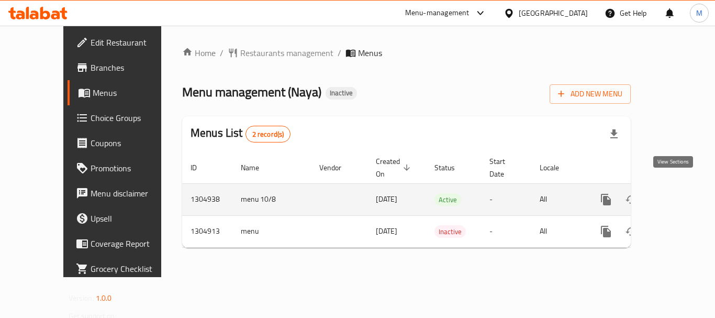
click at [675, 193] on icon "enhanced table" at bounding box center [681, 199] width 13 height 13
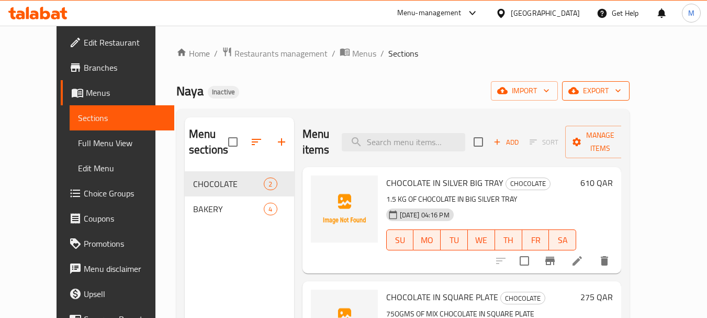
click at [621, 92] on span "export" at bounding box center [595, 90] width 51 height 13
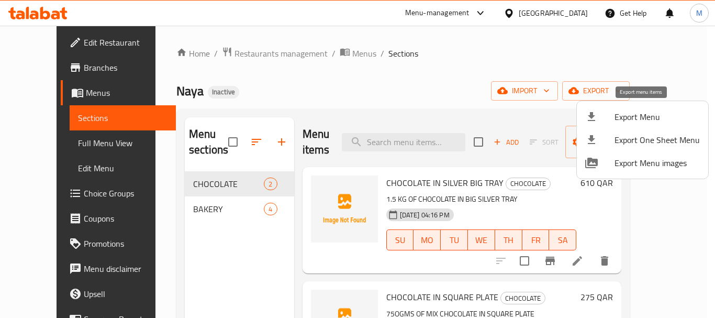
click at [662, 116] on span "Export Menu" at bounding box center [656, 116] width 85 height 13
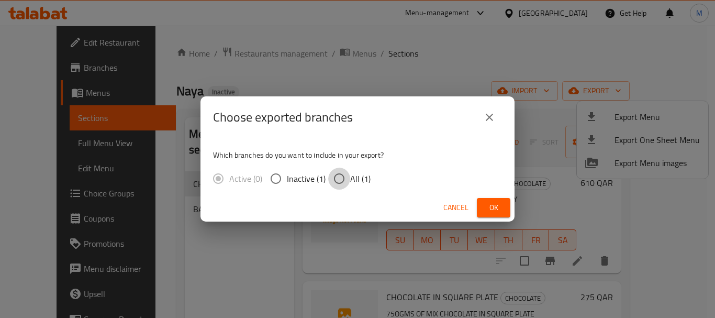
click at [348, 176] on input "All (1)" at bounding box center [339, 178] width 22 height 22
radio input "true"
click at [489, 208] on span "Ok" at bounding box center [493, 207] width 17 height 13
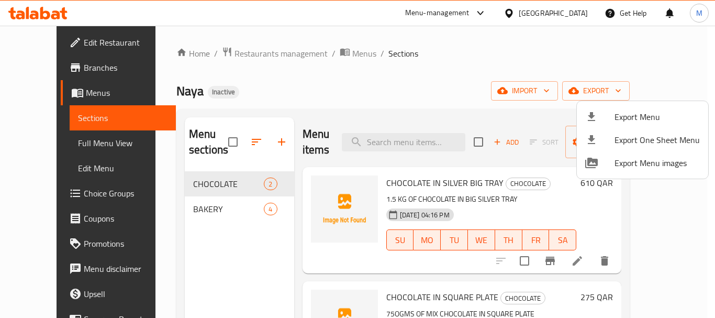
click at [52, 150] on div at bounding box center [357, 159] width 715 height 318
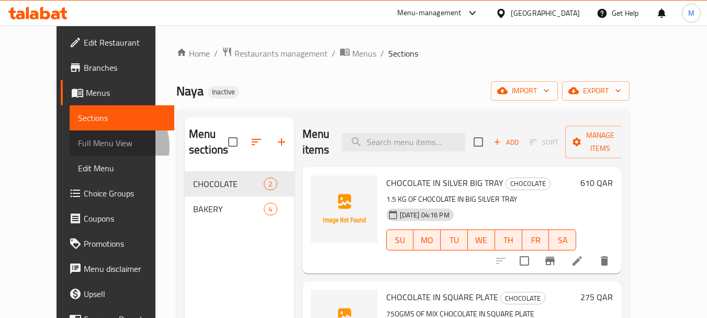
click at [78, 147] on span "Full Menu View" at bounding box center [122, 143] width 88 height 13
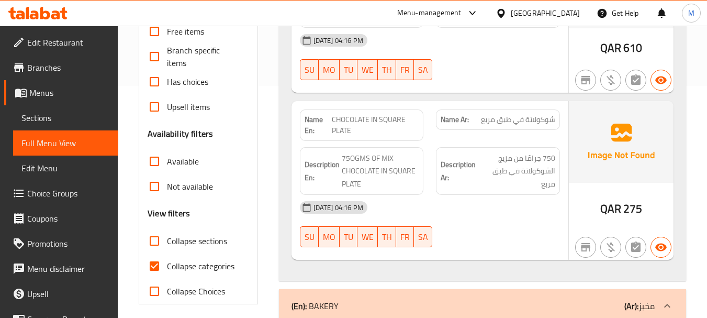
scroll to position [262, 0]
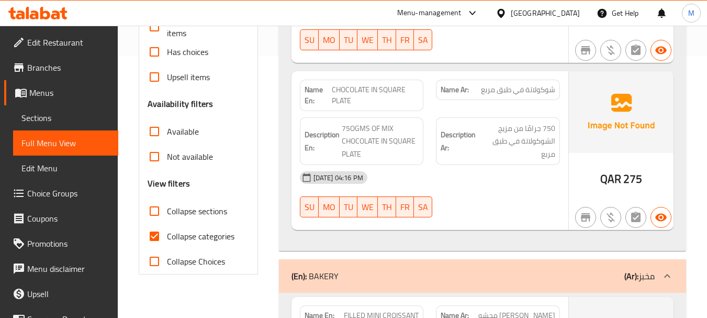
click at [153, 211] on input "Collapse sections" at bounding box center [154, 210] width 25 height 25
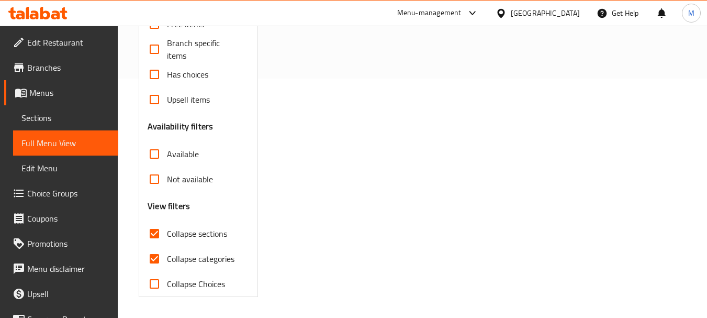
click at [156, 234] on input "Collapse sections" at bounding box center [154, 233] width 25 height 25
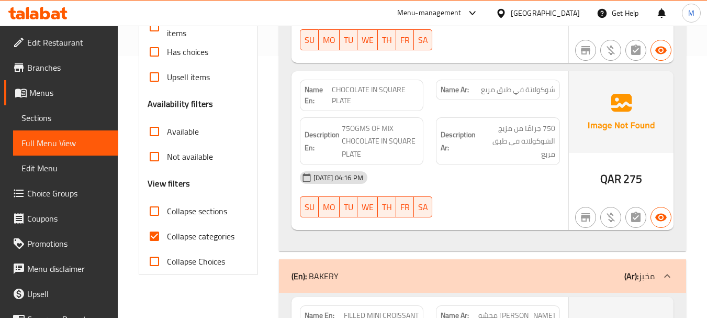
click at [169, 207] on span "Collapse sections" at bounding box center [197, 211] width 60 height 13
click at [167, 207] on input "Collapse sections" at bounding box center [154, 210] width 25 height 25
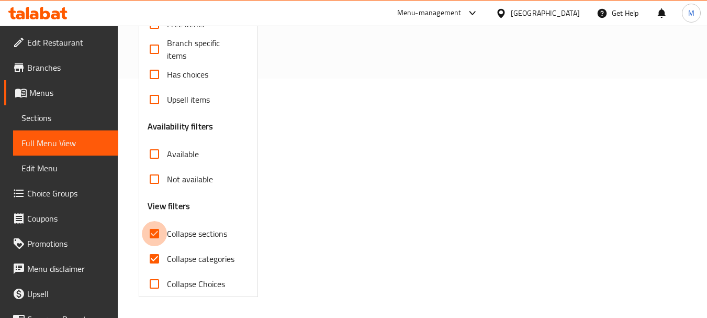
click at [163, 238] on input "Collapse sections" at bounding box center [154, 233] width 25 height 25
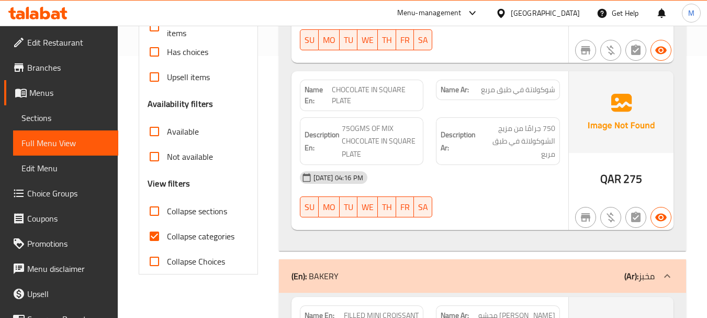
click at [171, 211] on span "Collapse sections" at bounding box center [197, 211] width 60 height 13
click at [167, 211] on input "Collapse sections" at bounding box center [154, 210] width 25 height 25
checkbox input "true"
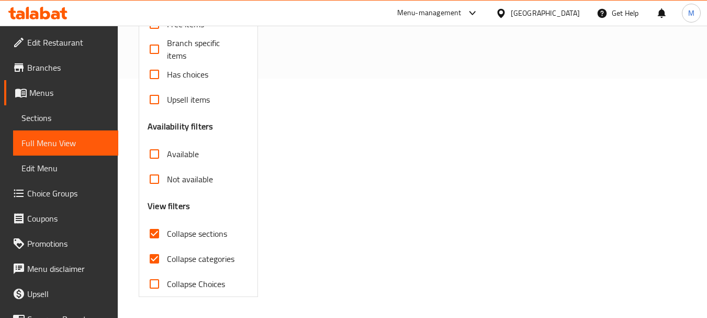
scroll to position [239, 0]
click at [181, 262] on span "Collapse categories" at bounding box center [201, 258] width 68 height 13
click at [167, 262] on input "Collapse categories" at bounding box center [154, 258] width 25 height 25
checkbox input "false"
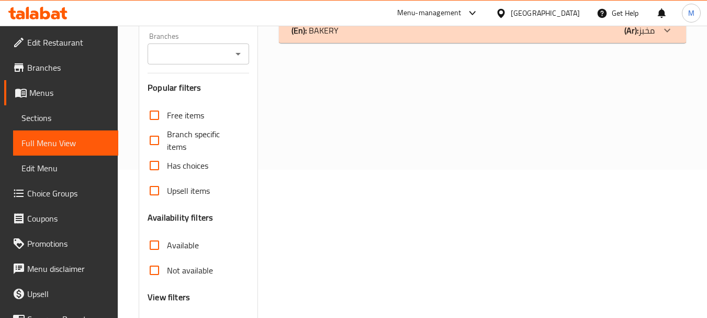
scroll to position [0, 0]
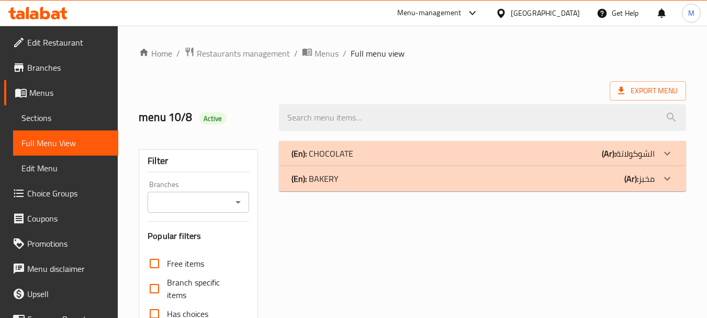
click at [318, 158] on p "(En): CHOCOLATE" at bounding box center [323, 153] width 62 height 13
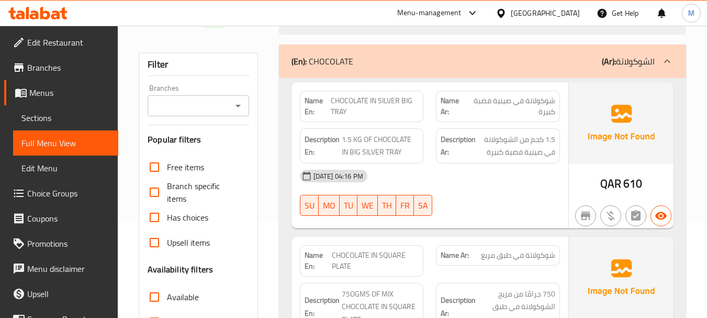
scroll to position [105, 0]
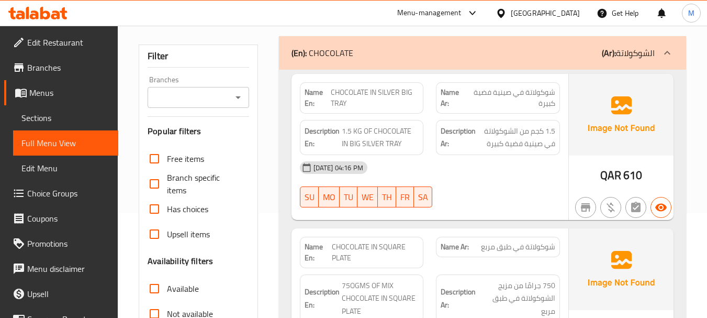
click at [474, 178] on div "10-08-2025 04:16 PM" at bounding box center [430, 167] width 273 height 25
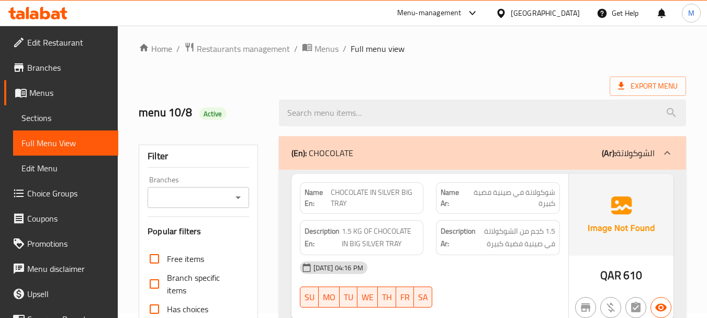
scroll to position [0, 0]
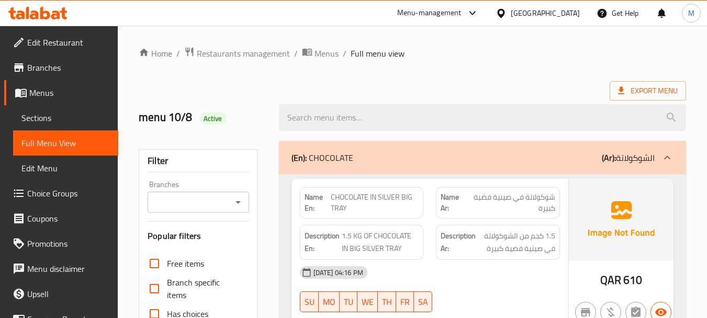
click at [427, 59] on ol "Home / Restaurants management / Menus / Full menu view" at bounding box center [412, 54] width 547 height 14
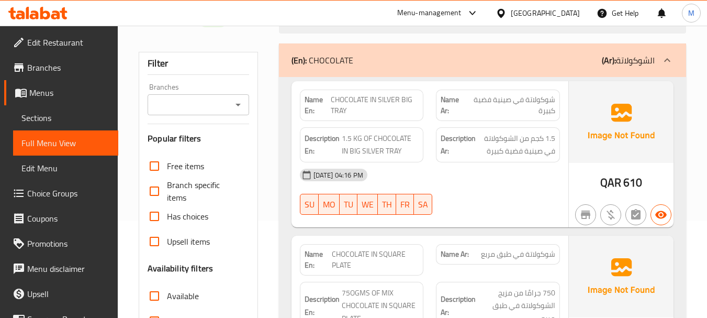
scroll to position [105, 0]
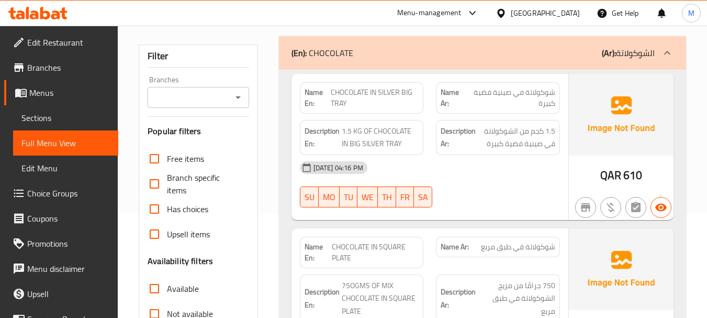
click at [445, 185] on div "10-08-2025 04:16 PM SU MO TU WE TH FR SA" at bounding box center [430, 184] width 273 height 59
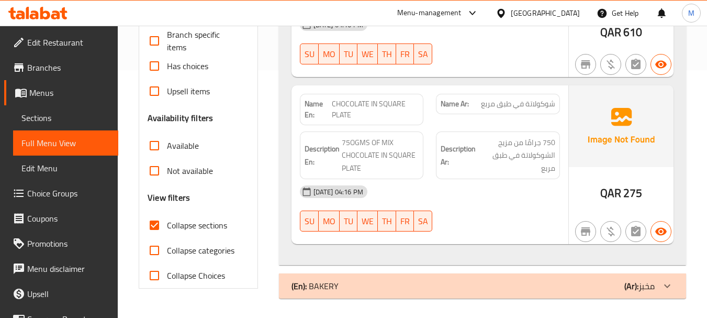
scroll to position [249, 0]
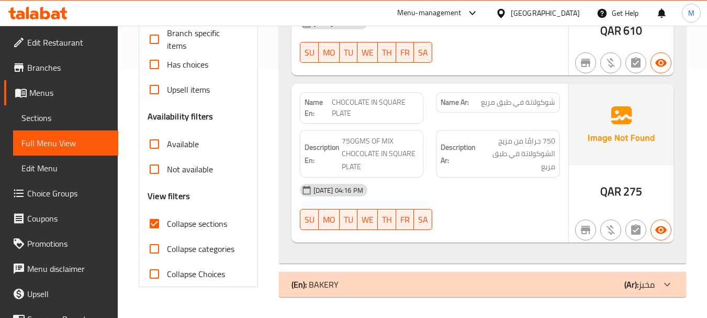
click at [463, 204] on div "10-08-2025 04:16 PM SU MO TU WE TH FR SA" at bounding box center [430, 206] width 273 height 59
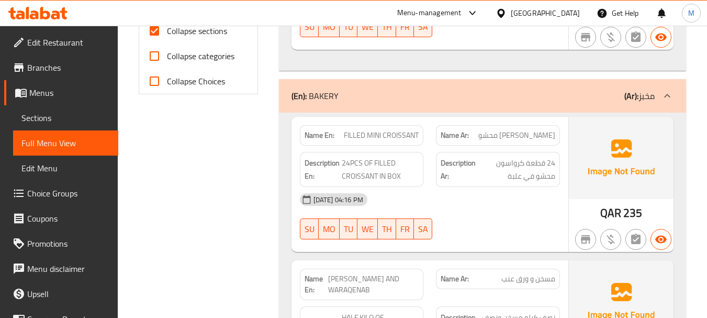
scroll to position [458, 0]
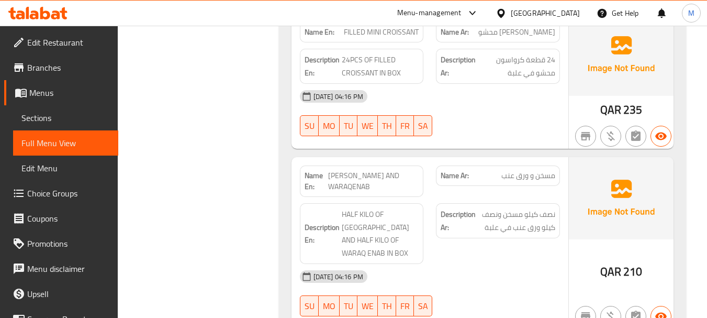
scroll to position [563, 0]
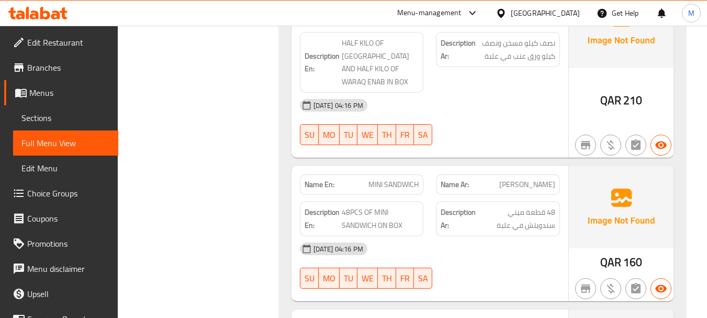
scroll to position [720, 0]
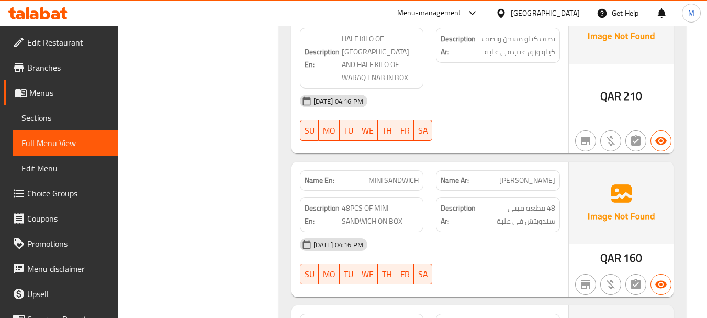
click at [444, 244] on div "10-08-2025 04:16 PM" at bounding box center [430, 244] width 273 height 25
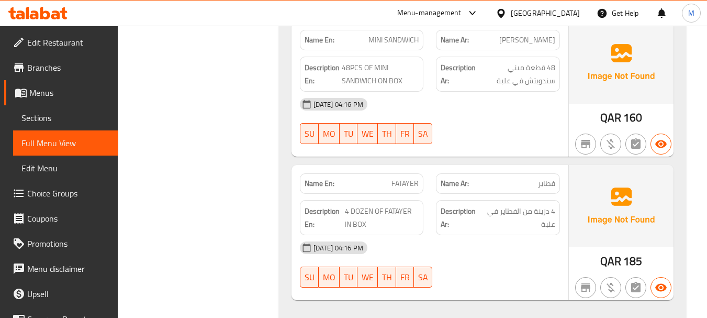
scroll to position [877, 0]
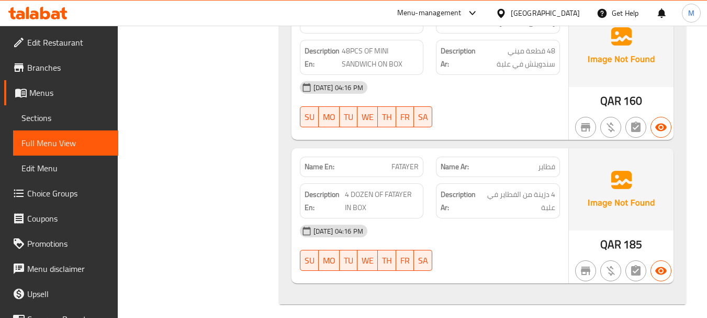
click at [451, 254] on div "10-08-2025 04:16 PM SU MO TU WE TH FR SA" at bounding box center [430, 247] width 273 height 59
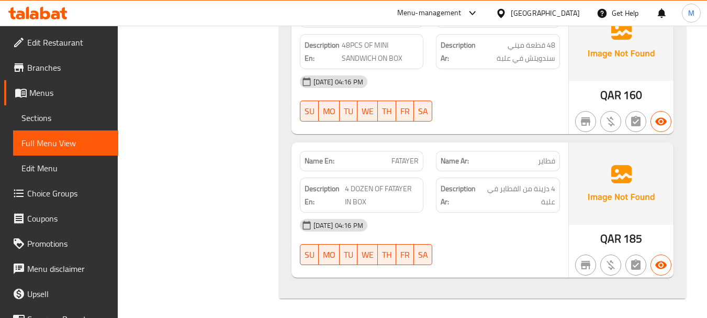
scroll to position [884, 0]
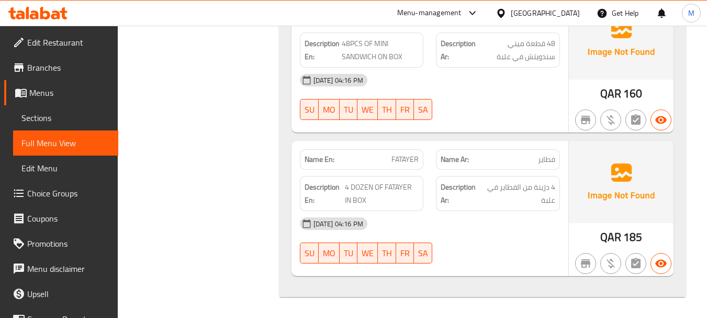
drag, startPoint x: 454, startPoint y: 88, endPoint x: 451, endPoint y: 83, distance: 6.4
click at [454, 88] on div "10-08-2025 04:16 PM" at bounding box center [430, 80] width 273 height 25
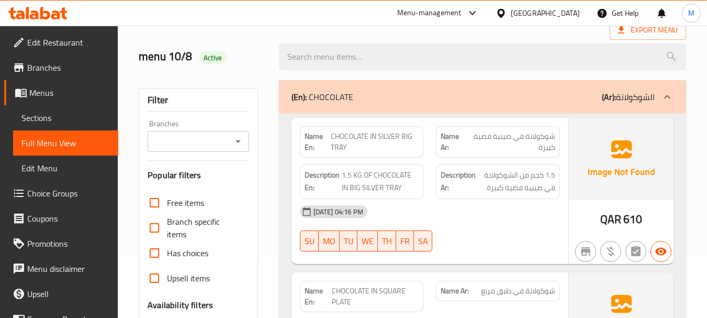
scroll to position [0, 0]
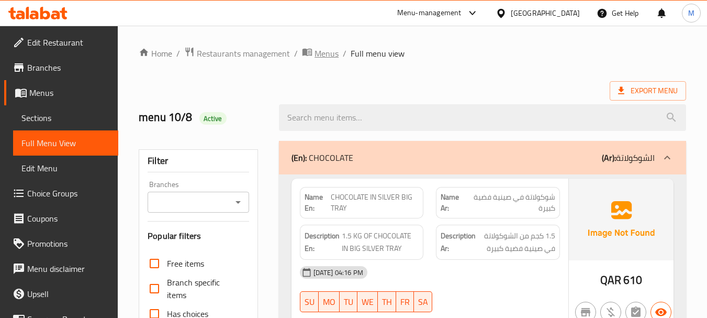
click at [333, 53] on span "Menus" at bounding box center [327, 53] width 24 height 13
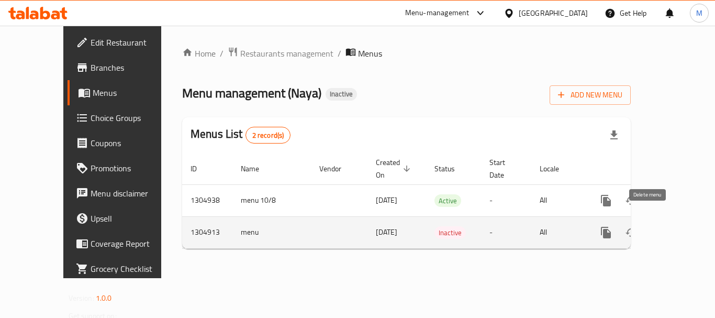
click at [653, 228] on icon "enhanced table" at bounding box center [656, 232] width 7 height 9
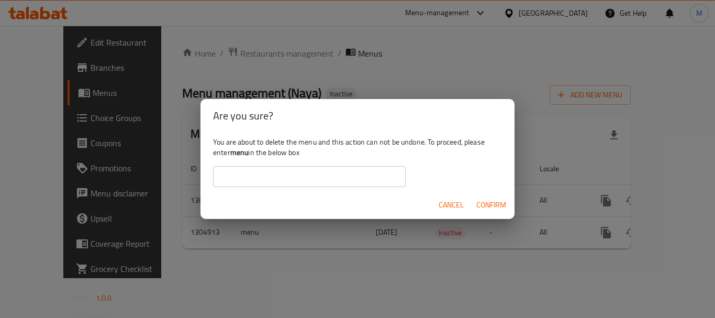
click at [240, 154] on b "menu" at bounding box center [239, 152] width 18 height 14
copy div "menu"
click at [243, 165] on div "You are about to delete the menu and this action can not be undone. To proceed,…" at bounding box center [357, 161] width 314 height 59
click at [243, 176] on input "text" at bounding box center [309, 176] width 193 height 21
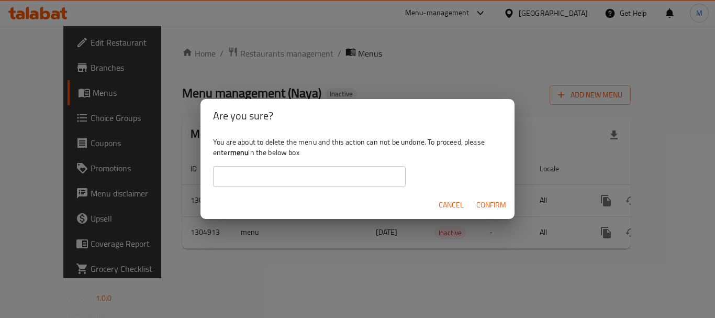
paste input "menu"
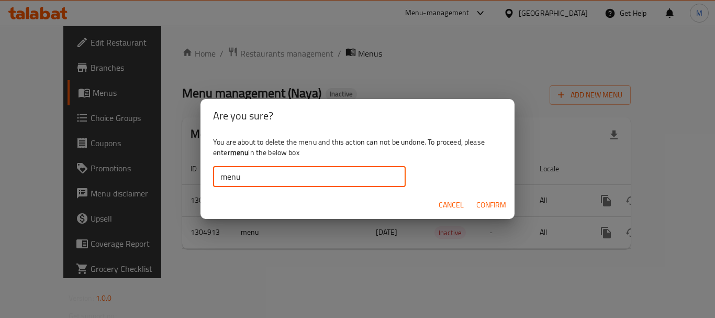
type input "menu"
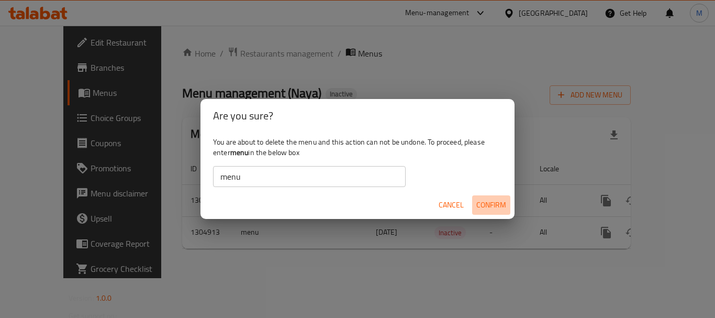
click at [491, 200] on span "Confirm" at bounding box center [491, 204] width 30 height 13
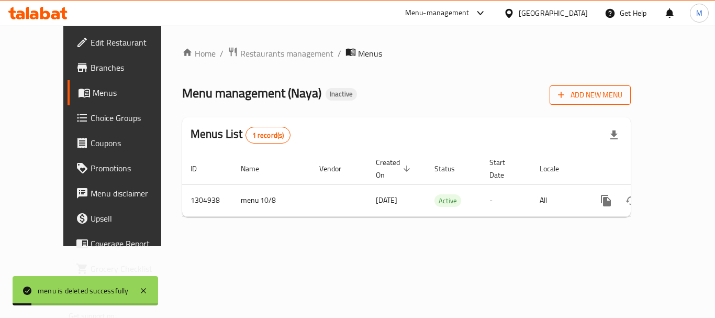
click at [622, 93] on span "Add New Menu" at bounding box center [590, 94] width 64 height 13
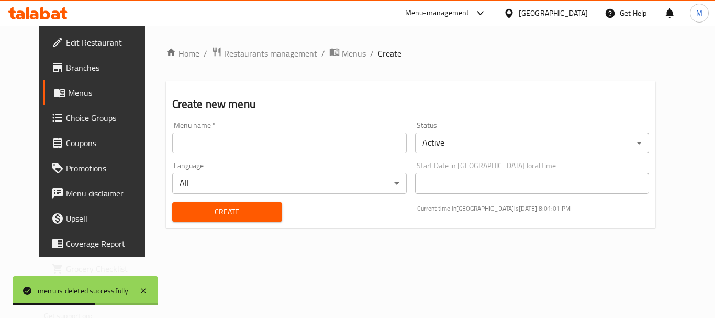
click at [233, 143] on input "text" at bounding box center [289, 142] width 234 height 21
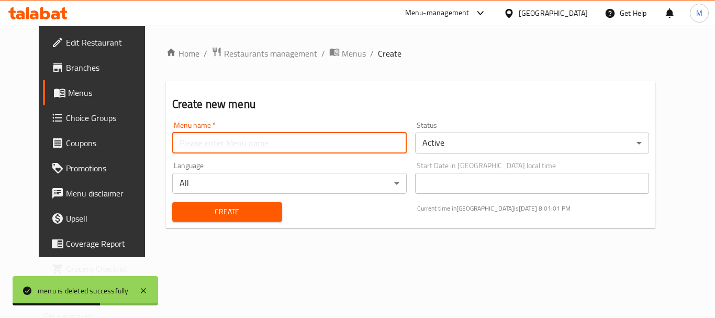
paste input "340576762"
type input "340576762"
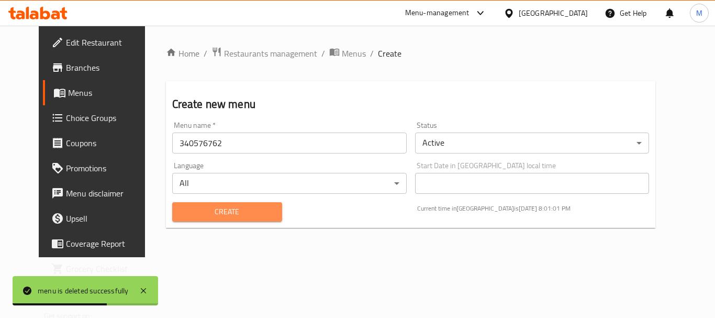
click at [197, 212] on span "Create" at bounding box center [227, 211] width 93 height 13
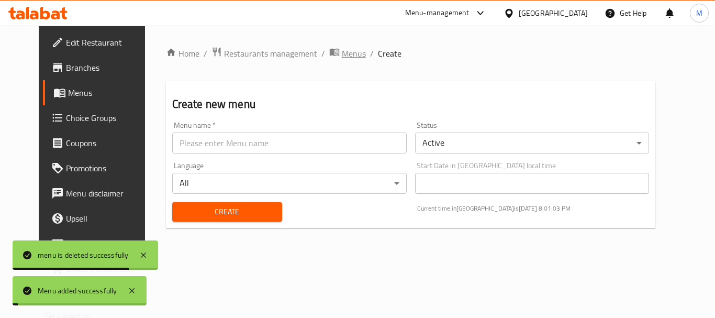
click at [329, 55] on span "breadcrumb" at bounding box center [335, 54] width 13 height 14
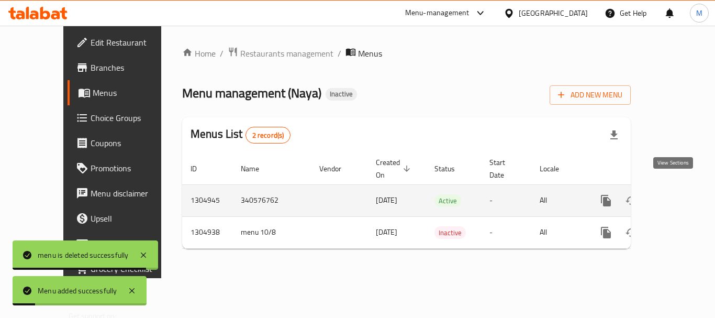
click at [683, 188] on link "enhanced table" at bounding box center [681, 200] width 25 height 25
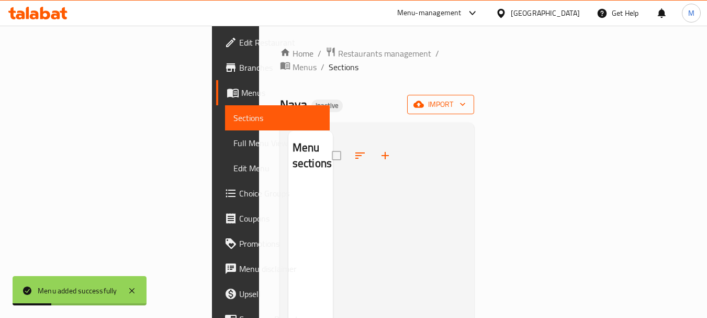
click at [466, 98] on span "import" at bounding box center [441, 104] width 50 height 13
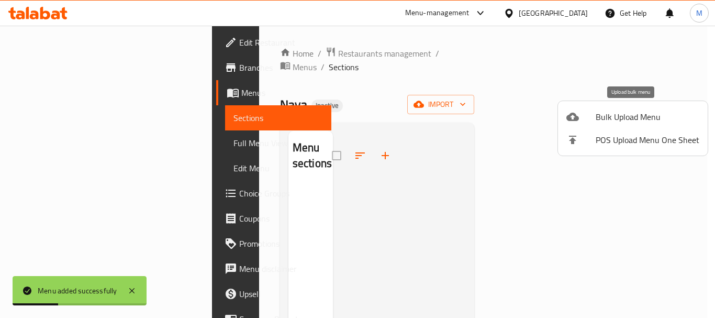
click at [641, 119] on span "Bulk Upload Menu" at bounding box center [648, 116] width 104 height 13
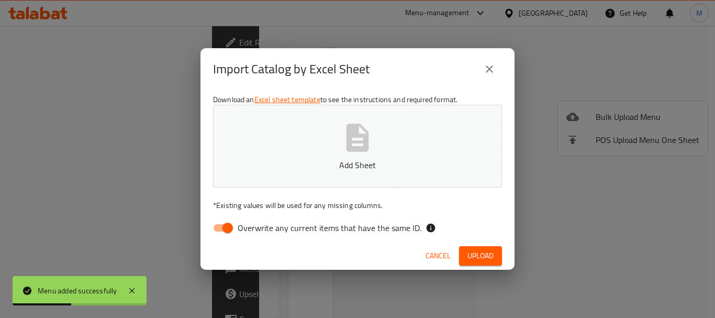
click at [264, 231] on span "Overwrite any current items that have the same ID." at bounding box center [330, 227] width 184 height 13
click at [257, 231] on input "Overwrite any current items that have the same ID." at bounding box center [228, 228] width 60 height 20
checkbox input "false"
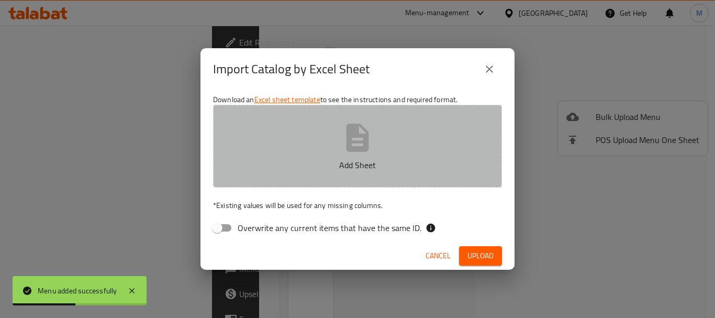
click at [266, 158] on button "Add Sheet" at bounding box center [357, 146] width 289 height 83
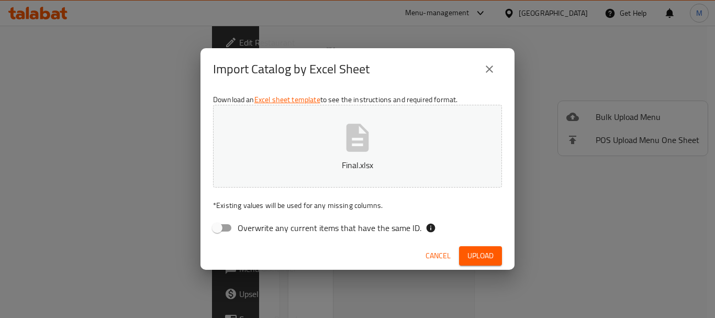
click at [477, 245] on div "Cancel Upload" at bounding box center [357, 256] width 314 height 28
click at [477, 255] on span "Upload" at bounding box center [480, 255] width 26 height 13
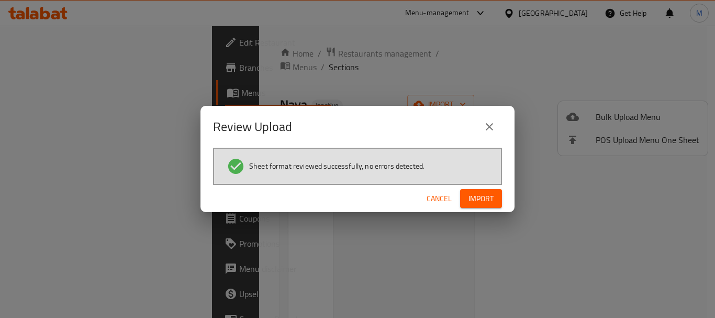
click at [481, 197] on span "Import" at bounding box center [480, 198] width 25 height 13
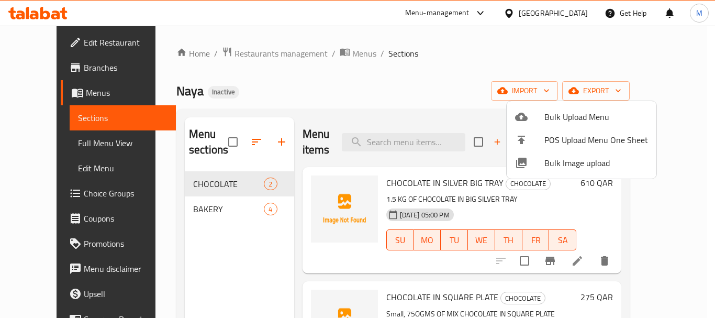
click at [518, 60] on div at bounding box center [357, 159] width 715 height 318
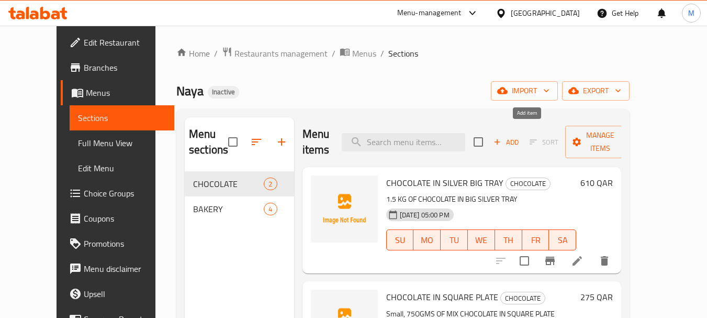
click at [502, 137] on icon "button" at bounding box center [496, 141] width 9 height 9
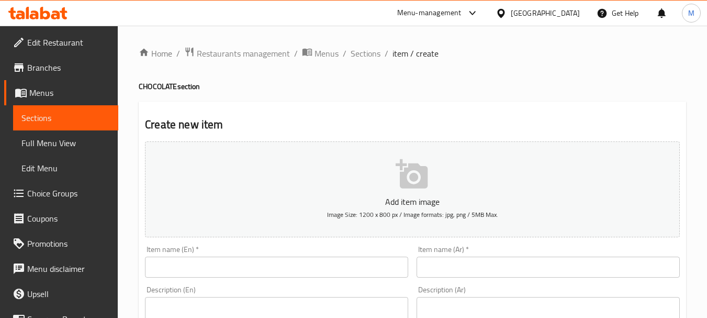
click at [197, 272] on input "text" at bounding box center [276, 266] width 263 height 21
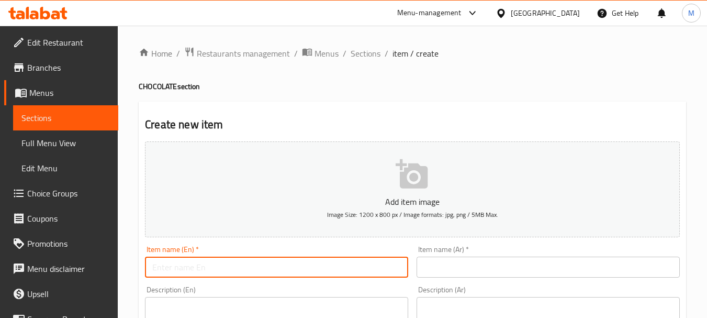
paste input "CHOCOLATE IN ACRYLIC BOX"
type input "CHOCOLATE IN ACRYLIC BOX"
drag, startPoint x: 150, startPoint y: 268, endPoint x: 136, endPoint y: 272, distance: 14.6
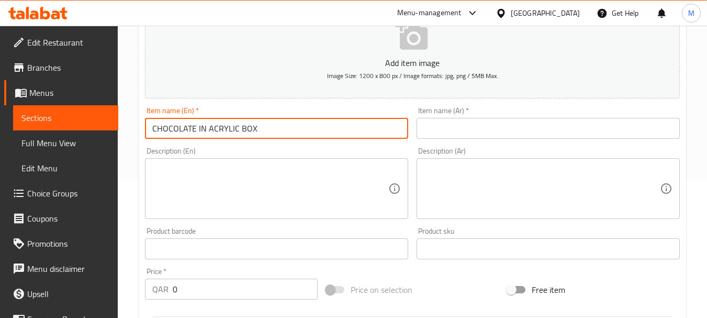
scroll to position [157, 0]
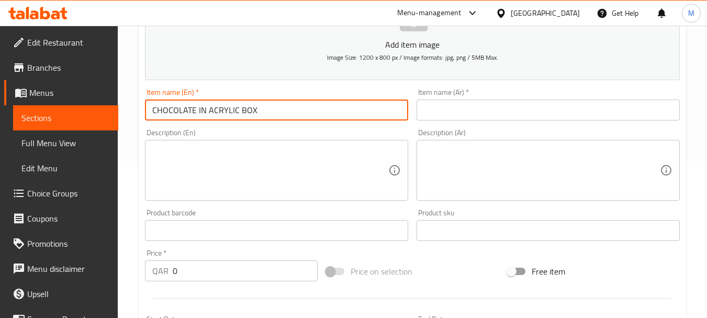
click at [177, 273] on input "0" at bounding box center [245, 270] width 145 height 21
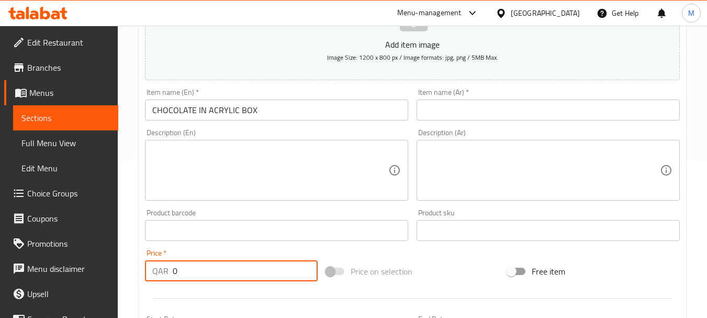
click at [177, 273] on input "0" at bounding box center [245, 270] width 145 height 21
paste input "46"
type input "460"
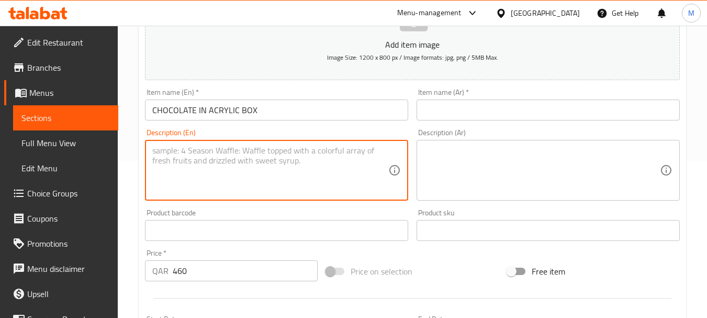
click at [223, 162] on textarea at bounding box center [270, 170] width 236 height 50
paste textarea "big size"
paste textarea "1.2KG OF MIX CHOCOLATE IN BLACK RECTANGLE ACRYLIC TRAY"
click at [271, 150] on textarea "big size, 1.2KG OF MIX CHOCOLATE IN BLACK RECTANGLE ACRYLIC TRAY" at bounding box center [270, 170] width 236 height 50
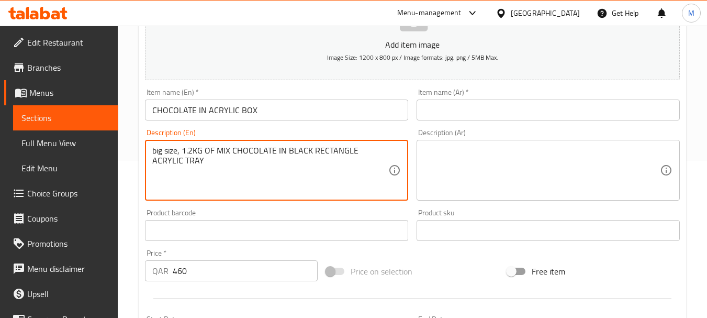
click at [271, 150] on textarea "big size, 1.2KG OF MIX CHOCOLATE IN BLACK RECTANGLE ACRYLIC TRAY" at bounding box center [270, 170] width 236 height 50
type textarea "big size, 1.2KG OF MIX CHOCOLATE IN BLACK RECTANGLE ACRYLIC TRAY"
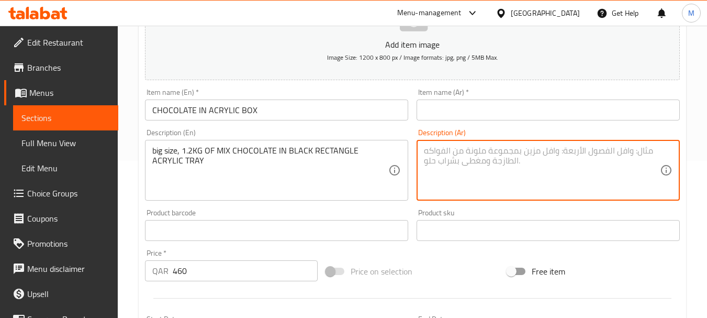
click at [453, 171] on textarea at bounding box center [542, 170] width 236 height 50
paste textarea "حجم كبير، 1.2 كجم من مزيج الشوكولاتة في صينية أكريليك مستطيلة سوداء"
type textarea "حجم كبير، 1.2 كجم من مزيج الشوكولاتة في صينية أكريليك مستطيلة سوداء"
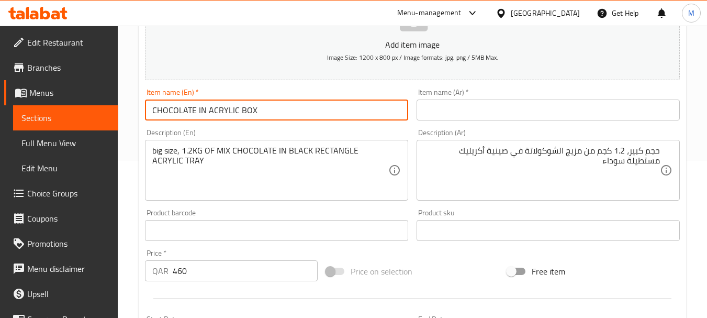
click at [305, 103] on input "CHOCOLATE IN ACRYLIC BOX" at bounding box center [276, 109] width 263 height 21
click at [505, 116] on input "text" at bounding box center [548, 109] width 263 height 21
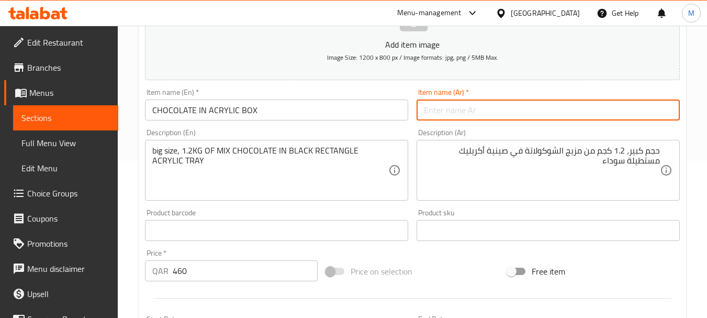
paste input "شوكولاتة في صندوق أكريليك"
click at [606, 114] on input "شوكولاتة في صندوق أكريليك" at bounding box center [548, 109] width 263 height 21
click at [606, 113] on input "شوكولاتة في صندوق أكريليك" at bounding box center [548, 109] width 263 height 21
click at [629, 112] on input "شوكولاتة في أكريليك" at bounding box center [548, 109] width 263 height 21
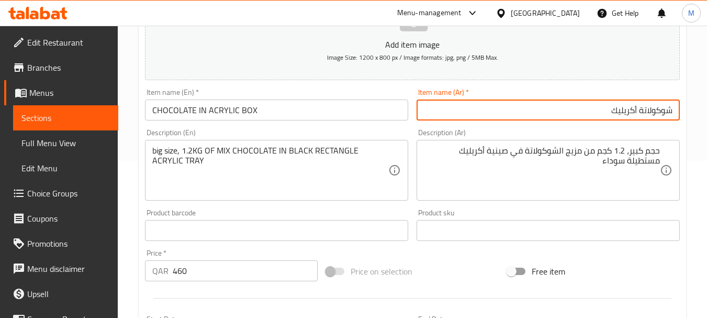
click at [669, 109] on input "شوكولاتة أكريليك" at bounding box center [548, 109] width 263 height 21
click at [635, 108] on input "علبة شوكولاتة أكريليك" at bounding box center [548, 109] width 263 height 21
paste input "شوكولاتة"
type input "شوكولاتة في علبة أكريليك"
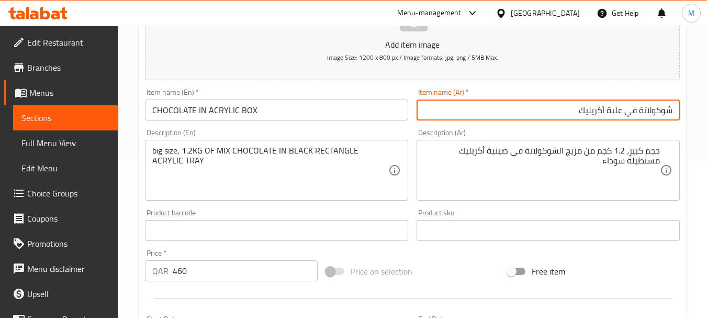
click at [379, 125] on div "Description (En) big size, 1.2KG OF MIX CHOCOLATE IN BLACK RECTANGLE ACRYLIC TR…" at bounding box center [277, 165] width 272 height 80
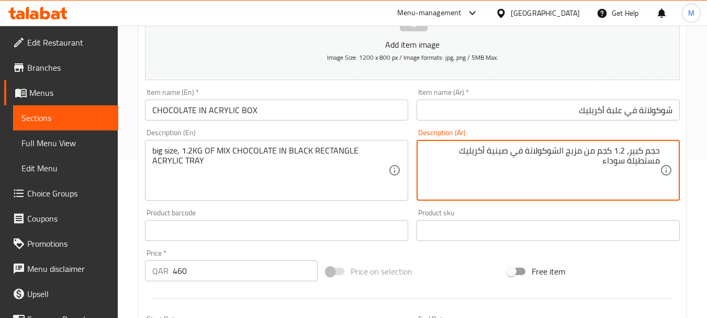
click at [576, 149] on textarea "حجم كبير، 1.2 كجم من مزيج الشوكولاتة في صينية أكريليك مستطيلة سوداء" at bounding box center [542, 170] width 236 height 50
click at [543, 151] on textarea "حجم كبير، 1.2 كجم من شوكولاتة في صينية أكريليك مستطيلة سوداء" at bounding box center [542, 170] width 236 height 50
type textarea "حجم كبير، 1.2 كجم من شوكولاتة مشكلة في صينية أكريليك مستطيلة سوداء"
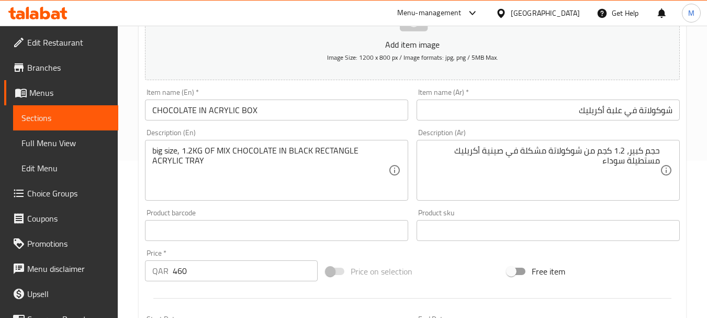
click at [372, 126] on div "Description (En) big size, 1.2KG OF MIX CHOCOLATE IN BLACK RECTANGLE ACRYLIC TR…" at bounding box center [277, 165] width 272 height 80
click at [372, 132] on div "Description (En) big size, 1.2KG OF MIX CHOCOLATE IN BLACK RECTANGLE ACRYLIC TR…" at bounding box center [276, 165] width 263 height 72
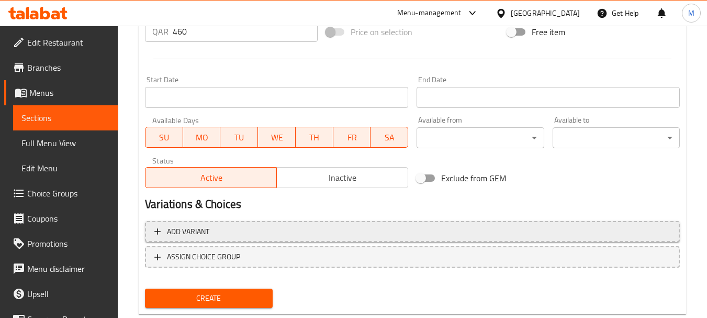
scroll to position [422, 0]
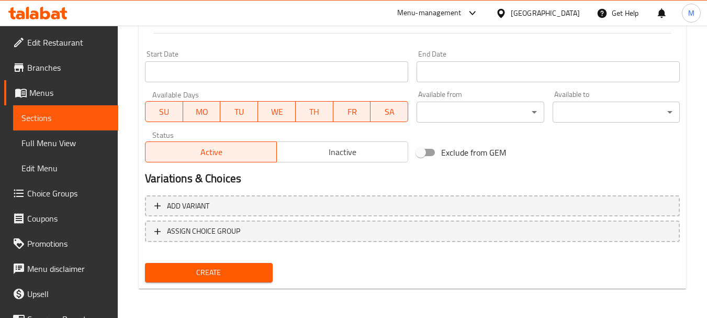
click at [203, 282] on button "Create" at bounding box center [208, 272] width 127 height 19
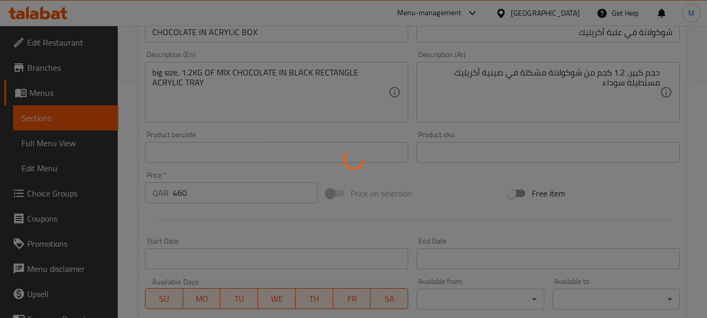
scroll to position [55, 0]
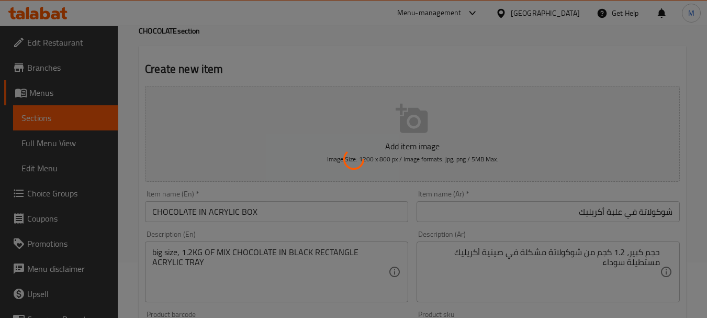
type input "0"
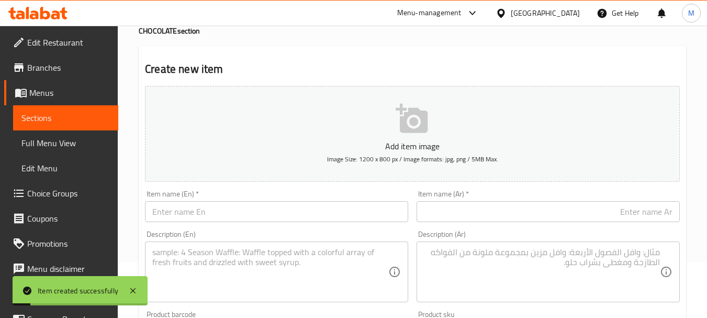
scroll to position [0, 0]
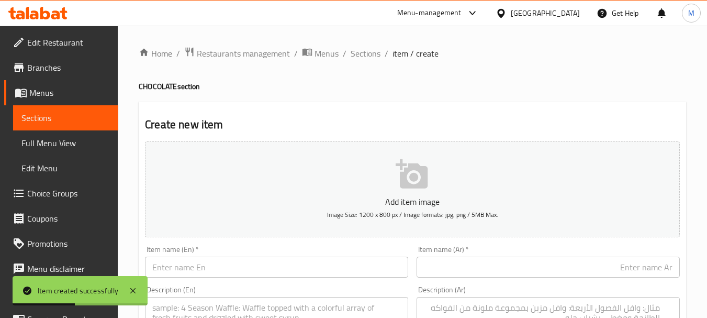
click at [210, 269] on input "text" at bounding box center [276, 266] width 263 height 21
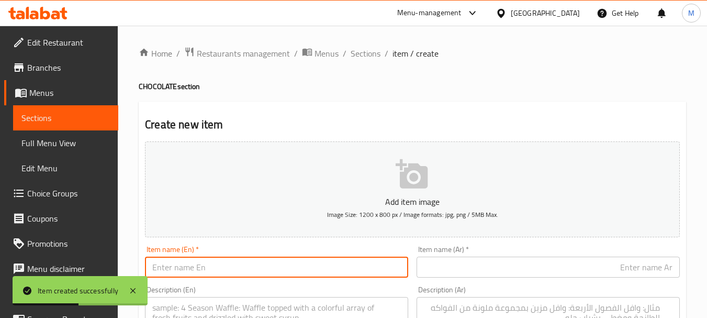
paste input "CHOCOLATE IN WHITE WOOD BOX"
type input "CHOCOLATE IN WHITE WOOD BOX"
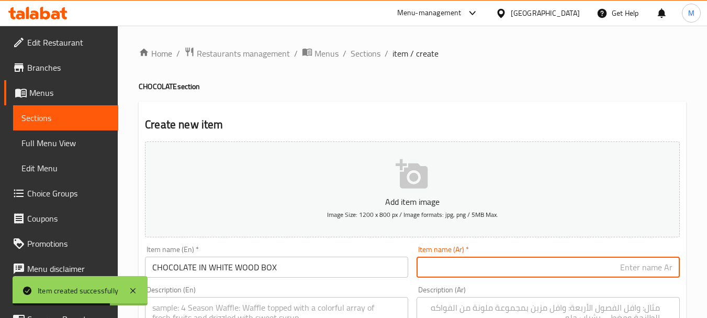
click at [460, 261] on input "text" at bounding box center [548, 266] width 263 height 21
paste input "شوكولاتة في صندوق خشبي أبيض"
type input "شوكولاتة في صندوق خشبي أبيض"
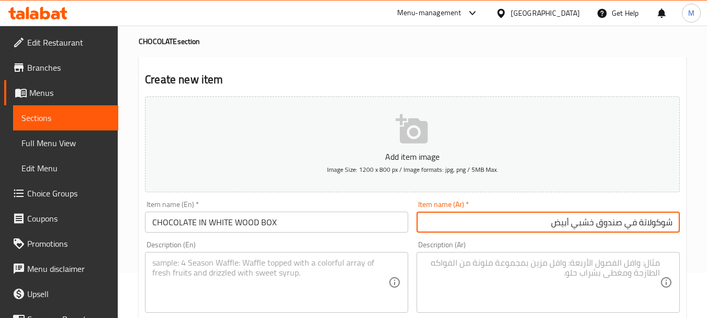
scroll to position [105, 0]
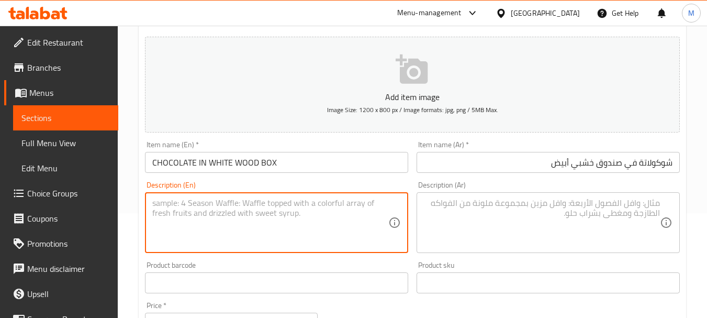
click at [201, 221] on textarea at bounding box center [270, 223] width 236 height 50
paste textarea "big size 1KG OF MIX CHOCOLATE IN WHITE WOOD TRAY"
click at [184, 205] on textarea "big size 1KG OF MIX CHOCOLATE IN WHITE WOOD TRAY" at bounding box center [270, 223] width 236 height 50
click at [250, 203] on textarea "big size, 1KG OF MIX CHOCOLATE IN WHITE WOOD TRAY" at bounding box center [270, 223] width 236 height 50
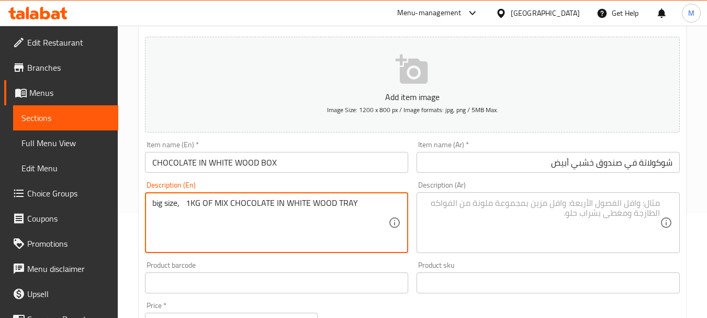
click at [250, 203] on textarea "big size, 1KG OF MIX CHOCOLATE IN WHITE WOOD TRAY" at bounding box center [270, 223] width 236 height 50
type textarea "big size, 1KG OF MIX CHOCOLATE IN WHITE WOOD TRAY"
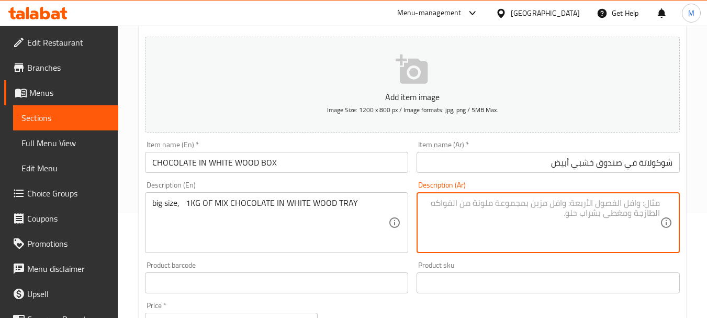
click at [473, 222] on textarea at bounding box center [542, 223] width 236 height 50
paste textarea "حجم كبير، 1 كجم من الشوكولاتة المختلطة في صينية خشبية بيضاء"
type textarea "حجم كبير، 1 كجم من الشوكولاتة المختلطة في صينية خشبية بيضاء"
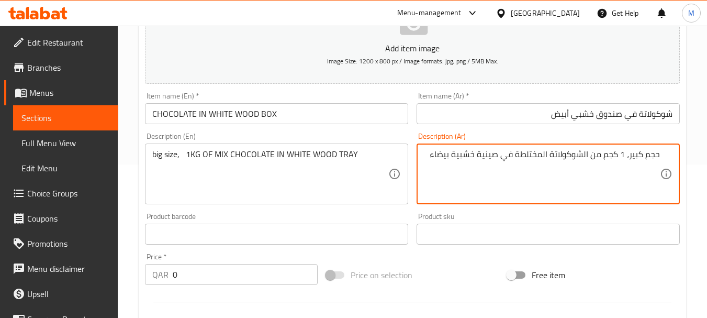
scroll to position [209, 0]
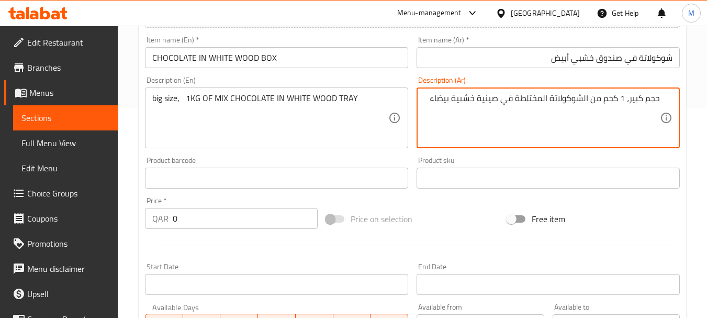
click at [195, 215] on input "0" at bounding box center [245, 218] width 145 height 21
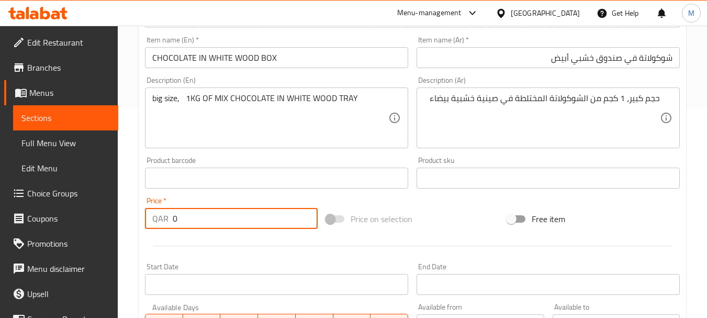
click at [195, 215] on input "0" at bounding box center [245, 218] width 145 height 21
paste input "43"
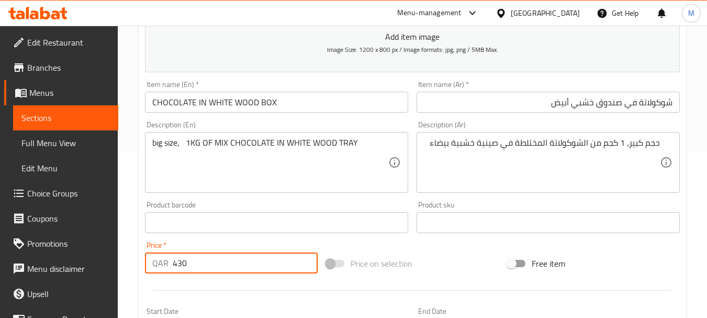
scroll to position [105, 0]
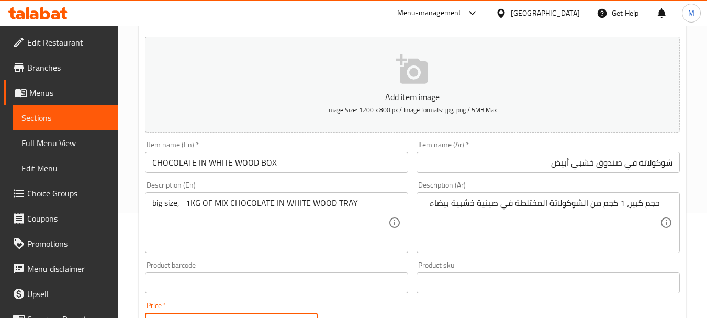
type input "430"
click at [614, 164] on input "شوكولاتة في صندوق خشبي أبيض" at bounding box center [548, 162] width 263 height 21
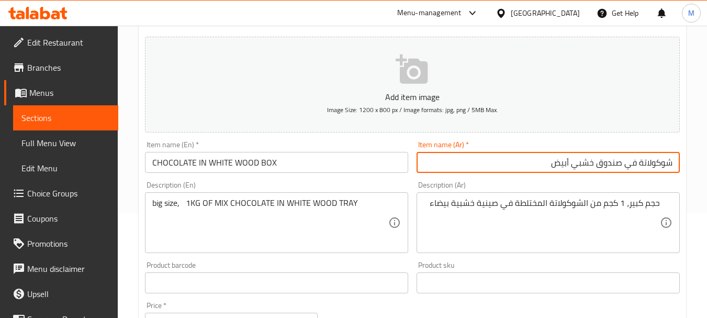
click at [614, 164] on input "شوكولاتة في صندوق خشبي أبيض" at bounding box center [548, 162] width 263 height 21
click at [586, 165] on input "شوكولاتة في علبة خشبي أبيض" at bounding box center [548, 162] width 263 height 21
click at [579, 161] on input "شوكولاتة في علبة خشبية أبيض" at bounding box center [548, 162] width 263 height 21
click at [554, 166] on input "شوكولاتة في علبة خشبية بيض" at bounding box center [548, 162] width 263 height 21
type input "شوكولاتة في علبة خشبية بيضاء"
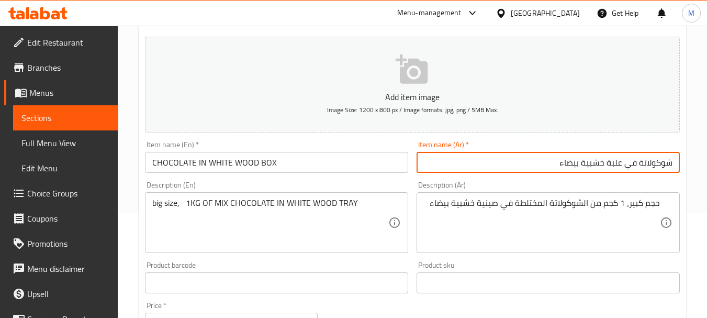
click at [537, 183] on div "Description (Ar) حجم كبير، 1 كجم من الشوكولاتة المختلطة في صينية خشبية بيضاء De…" at bounding box center [548, 217] width 263 height 72
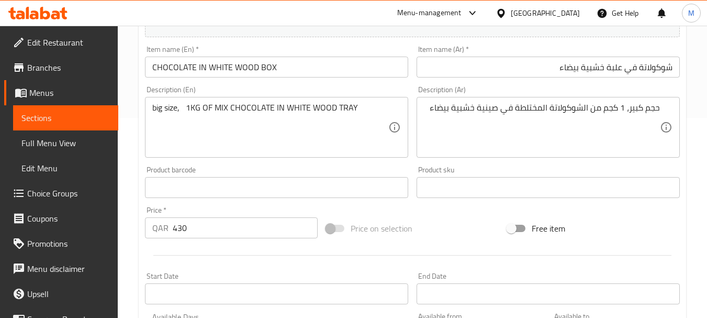
scroll to position [209, 0]
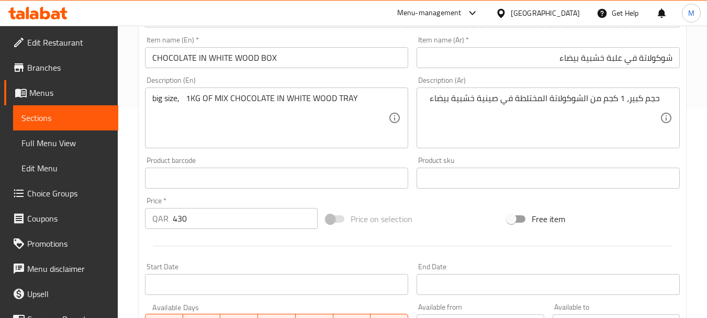
drag, startPoint x: 667, startPoint y: 94, endPoint x: 677, endPoint y: 93, distance: 10.5
click at [678, 92] on div "حجم كبير، 1 كجم من الشوكولاتة المختلطة في صينية خشبية بيضاء Description (Ar)" at bounding box center [548, 117] width 263 height 61
drag, startPoint x: 661, startPoint y: 100, endPoint x: 674, endPoint y: 98, distance: 12.7
click at [674, 98] on div "حجم كبير، 1 كجم من الشوكولاتة المختلطة في صينية خشبية بيضاء Description (Ar)" at bounding box center [548, 117] width 263 height 61
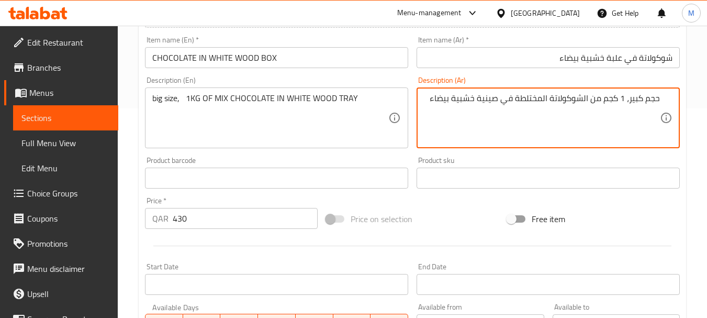
click at [585, 98] on textarea "حجم كبير، 1 كجم من الشوكولاتة المختلطة في صينية خشبية بيضاء" at bounding box center [542, 118] width 236 height 50
click at [590, 113] on textarea "حجم كبير، 1 كجم من الشوكولاتة المختلطة في صينية خشبية بيضاء" at bounding box center [542, 118] width 236 height 50
click at [585, 99] on textarea "حجم كبير، 1 كجم من الشوكولاتة المختلطة في صينية خشبية بيضاء" at bounding box center [542, 118] width 236 height 50
click at [546, 98] on textarea "حجم كبير، 1 كجم من شوكولاتة المختلطة في صينية خشبية بيضاء" at bounding box center [542, 118] width 236 height 50
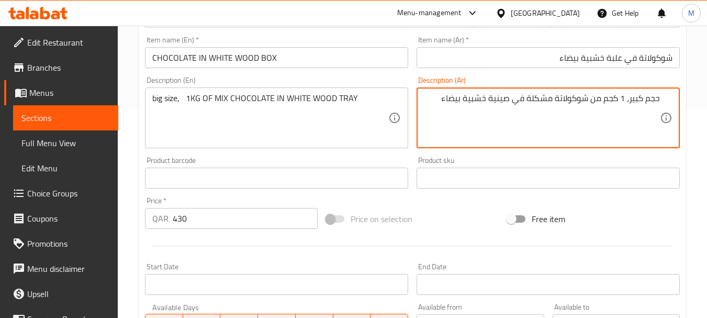
type textarea "حجم كبير، 1 كجم من شوكولاتة مشكلة في صينية خشبية بيضاء"
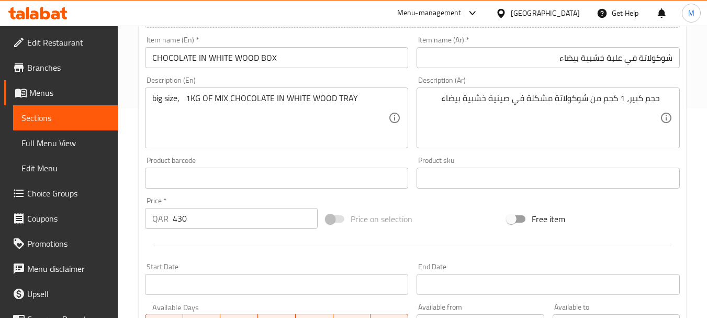
click at [394, 151] on div "Description (En) big size, 1KG OF MIX CHOCOLATE IN WHITE WOOD TRAY Description …" at bounding box center [277, 112] width 272 height 80
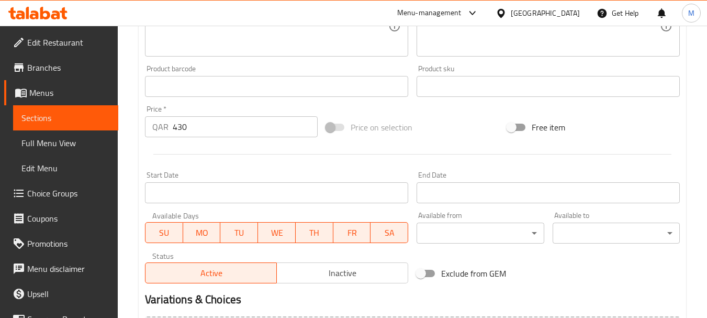
scroll to position [422, 0]
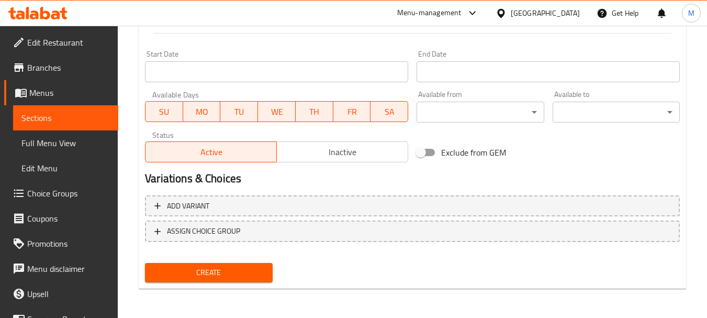
click at [195, 283] on div "Create" at bounding box center [209, 273] width 136 height 28
click at [205, 277] on span "Create" at bounding box center [208, 272] width 110 height 13
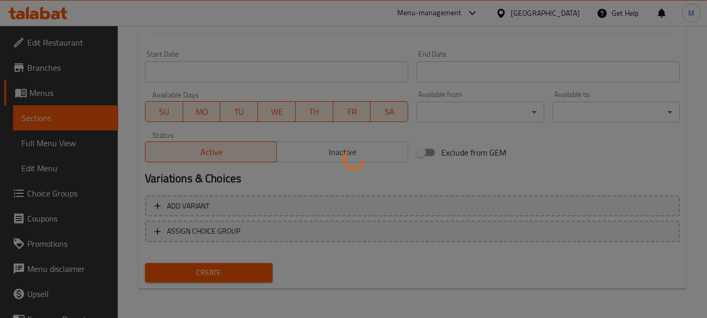
type input "0"
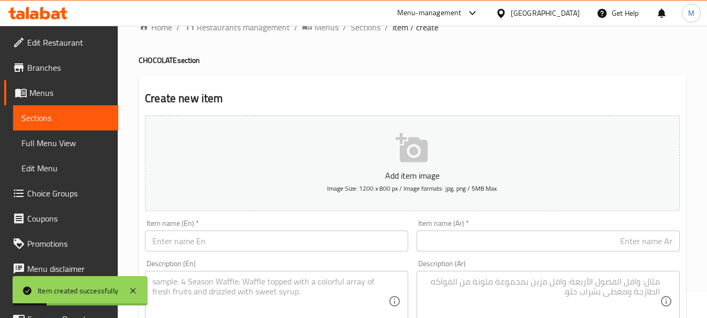
scroll to position [0, 0]
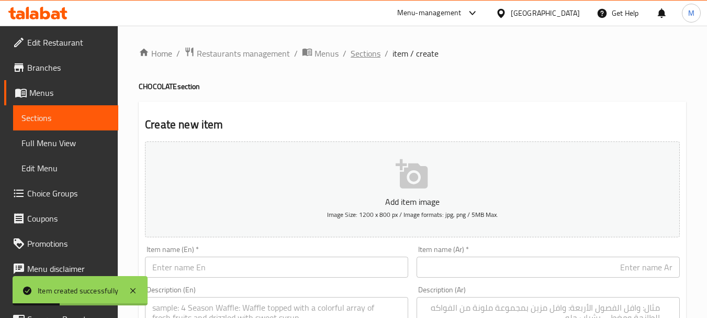
click at [365, 54] on span "Sections" at bounding box center [366, 53] width 30 height 13
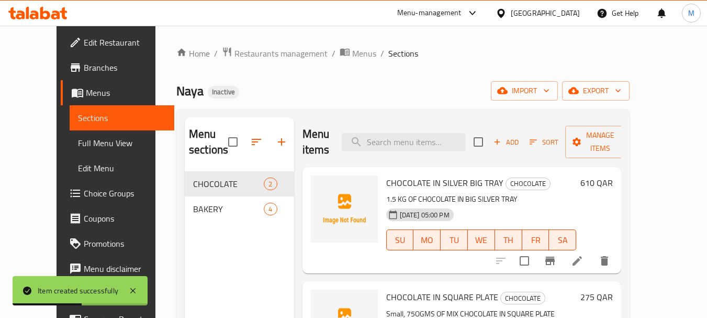
click at [78, 143] on span "Full Menu View" at bounding box center [122, 143] width 88 height 13
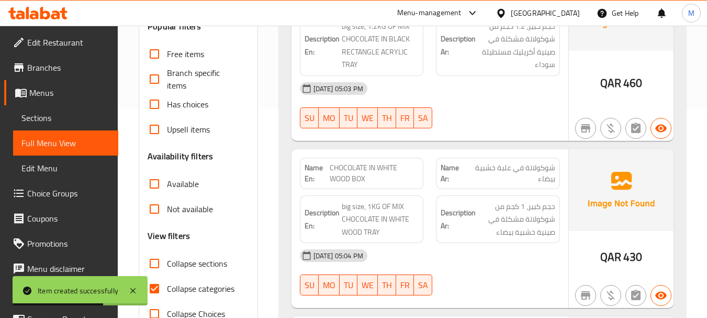
scroll to position [366, 0]
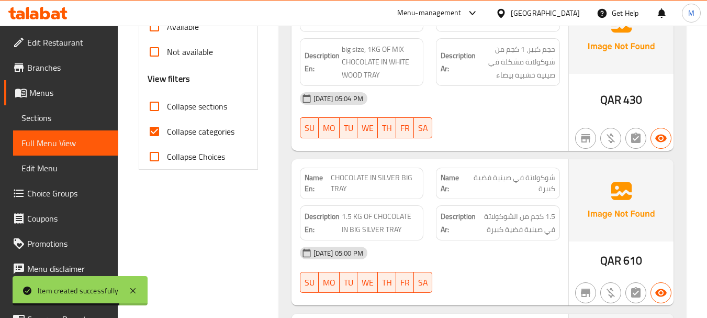
click at [156, 132] on input "Collapse categories" at bounding box center [154, 131] width 25 height 25
checkbox input "false"
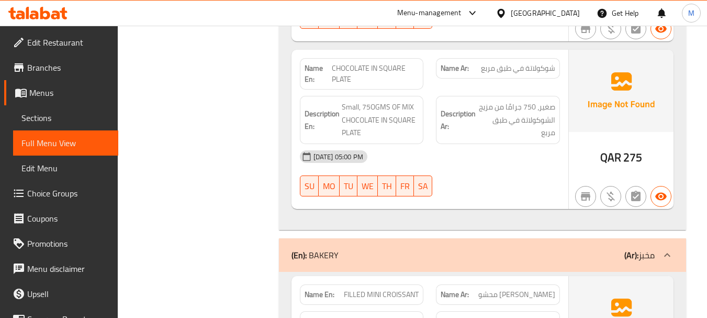
scroll to position [628, 0]
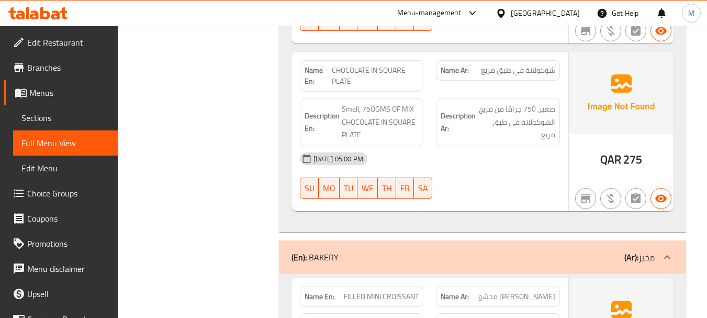
click at [55, 107] on link "Sections" at bounding box center [65, 117] width 105 height 25
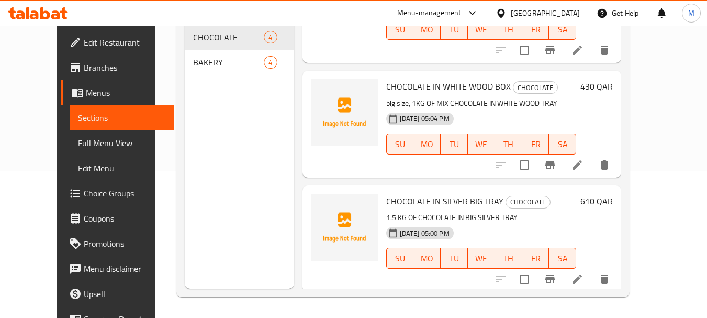
scroll to position [182, 0]
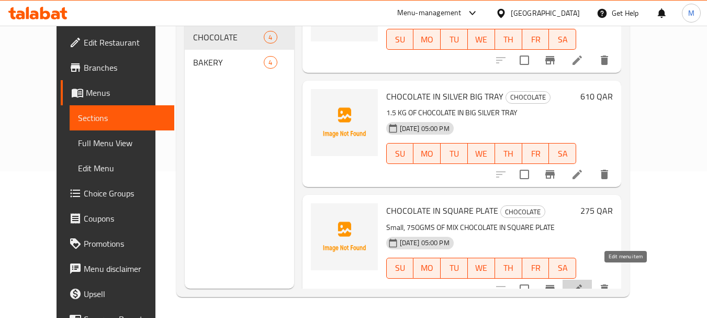
click at [582, 284] on icon at bounding box center [577, 288] width 9 height 9
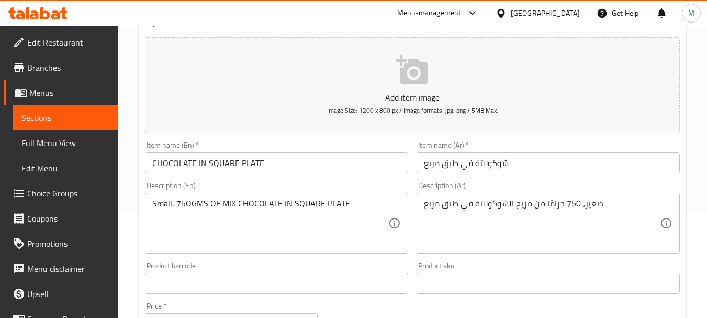
scroll to position [105, 0]
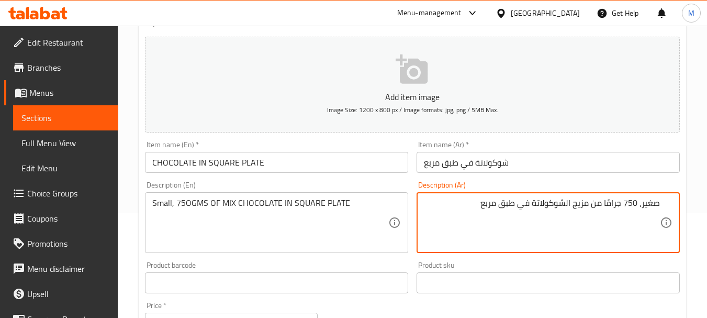
click at [643, 203] on textarea "صغير، 750 جرامًا من مزيج الشوكولاتة في طبق مربع" at bounding box center [542, 223] width 236 height 50
type textarea "صغيرة، 750 جرامًا من مزيج الشوكولاتة في طبق مربع"
click at [408, 260] on div "Product barcode Product barcode" at bounding box center [277, 277] width 272 height 40
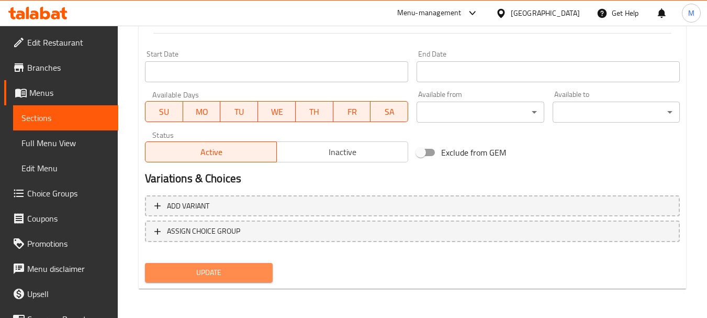
click at [235, 270] on span "Update" at bounding box center [208, 272] width 110 height 13
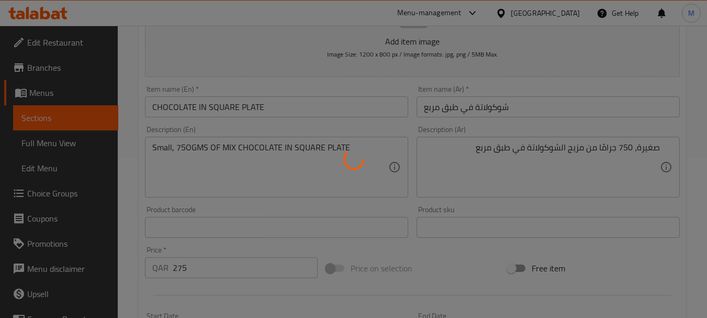
scroll to position [0, 0]
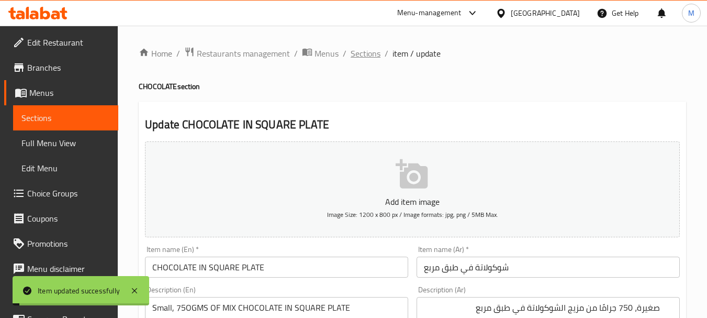
click at [366, 57] on span "Sections" at bounding box center [366, 53] width 30 height 13
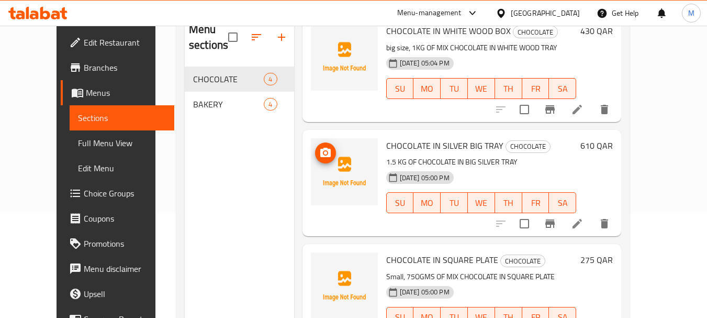
scroll to position [182, 0]
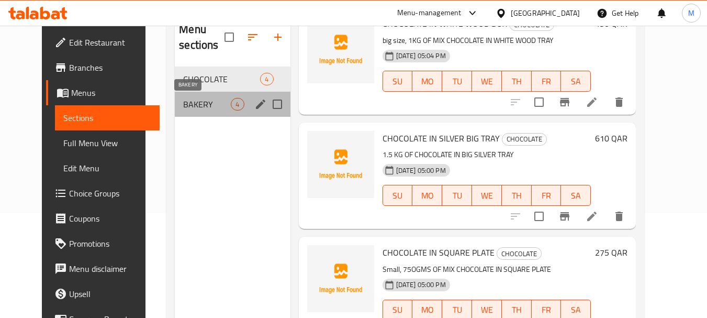
click at [183, 108] on span "BAKERY" at bounding box center [207, 104] width 48 height 13
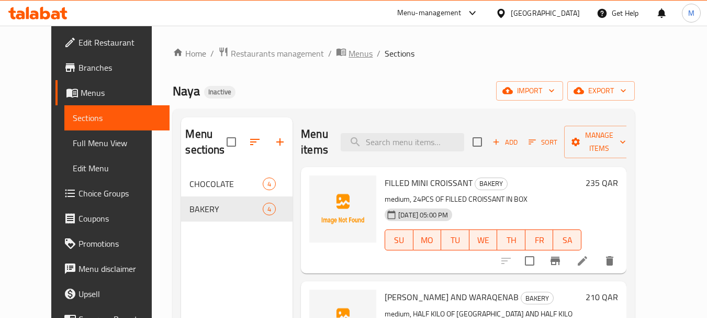
click at [349, 56] on span "Menus" at bounding box center [361, 53] width 24 height 13
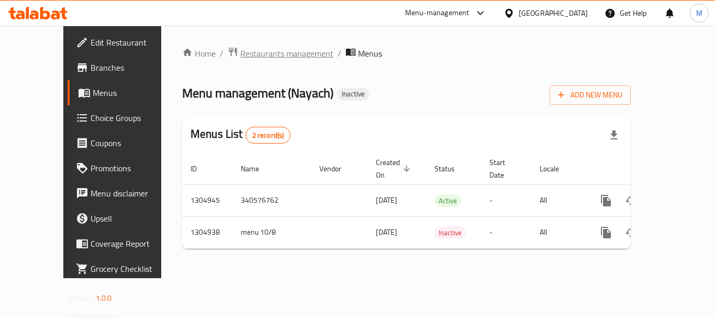
click at [250, 54] on span "Restaurants management" at bounding box center [286, 53] width 93 height 13
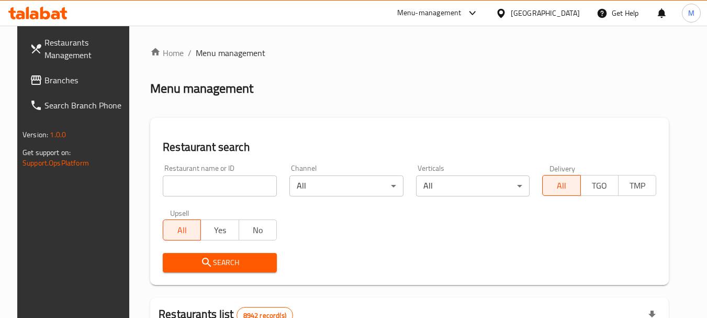
click at [565, 16] on div "[GEOGRAPHIC_DATA]" at bounding box center [545, 13] width 69 height 12
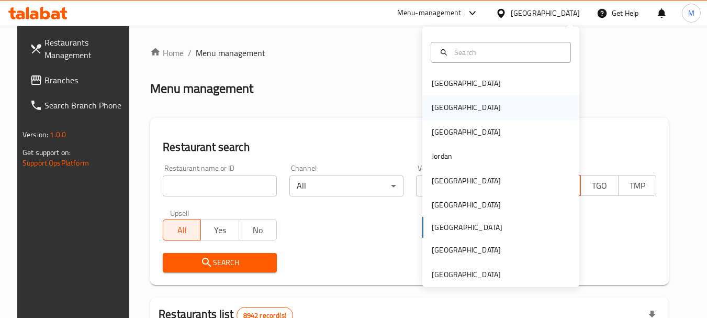
click at [434, 107] on div "Egypt" at bounding box center [466, 108] width 69 height 12
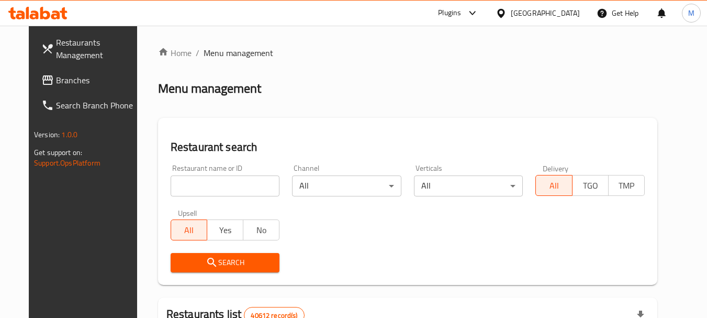
click at [41, 80] on span at bounding box center [48, 80] width 15 height 13
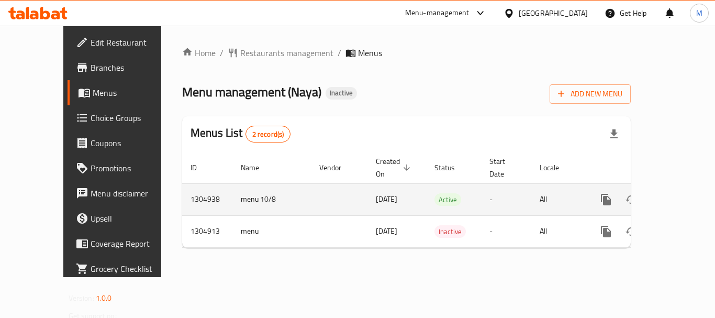
click at [681, 187] on link "enhanced table" at bounding box center [681, 199] width 25 height 25
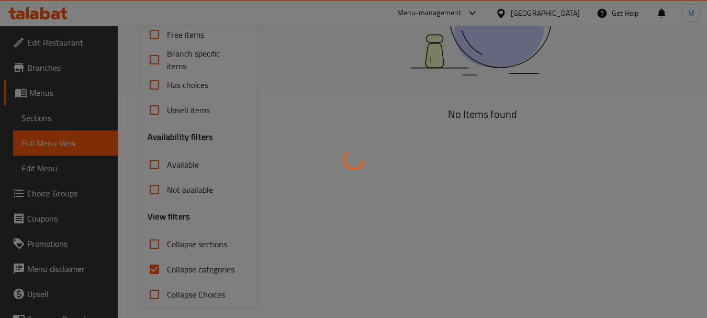
scroll to position [239, 0]
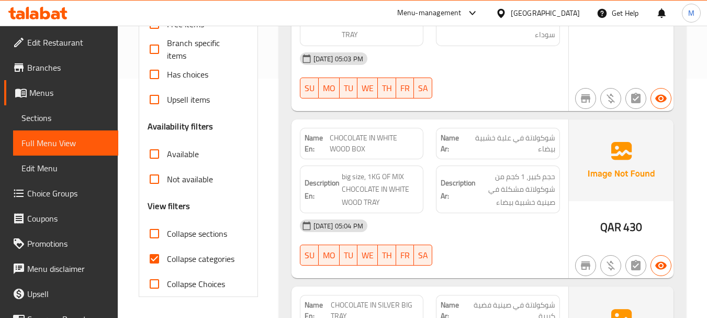
click at [154, 259] on input "Collapse categories" at bounding box center [154, 258] width 25 height 25
checkbox input "false"
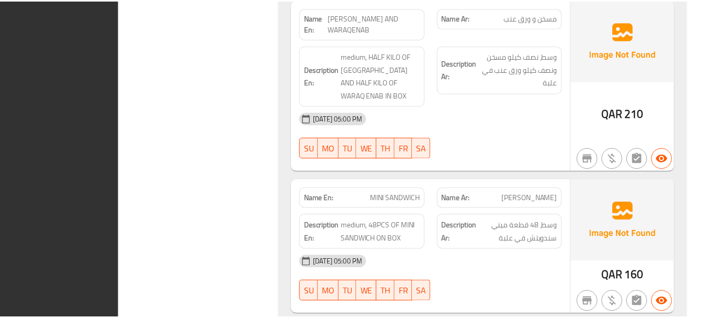
scroll to position [1245, 0]
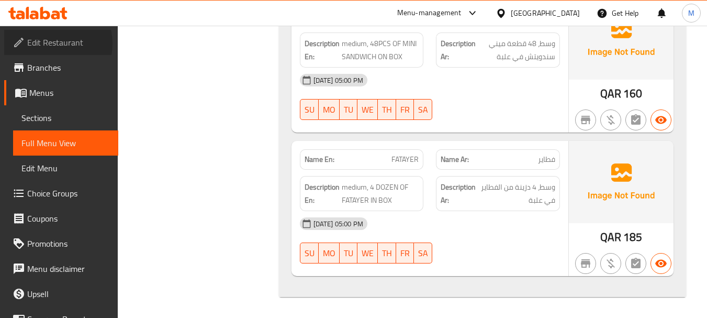
click at [49, 43] on span "Edit Restaurant" at bounding box center [68, 42] width 83 height 13
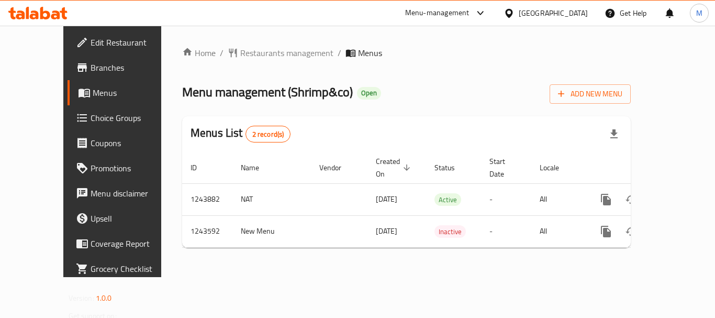
click at [91, 70] on span "Branches" at bounding box center [133, 67] width 84 height 13
